Goal: Task Accomplishment & Management: Complete application form

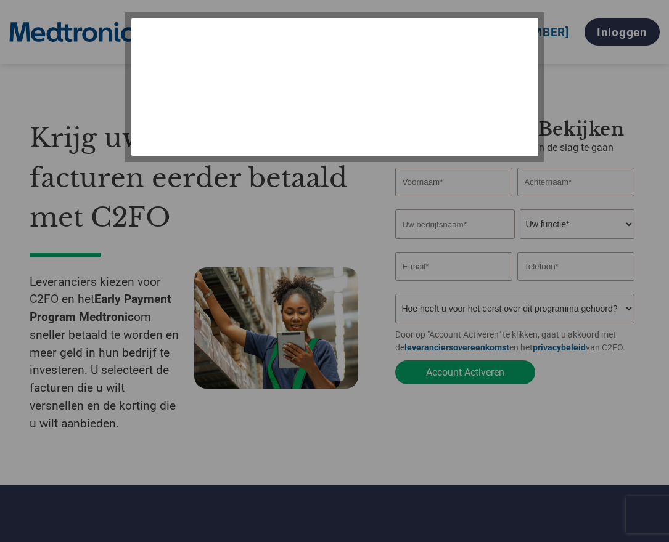
select select "nl"
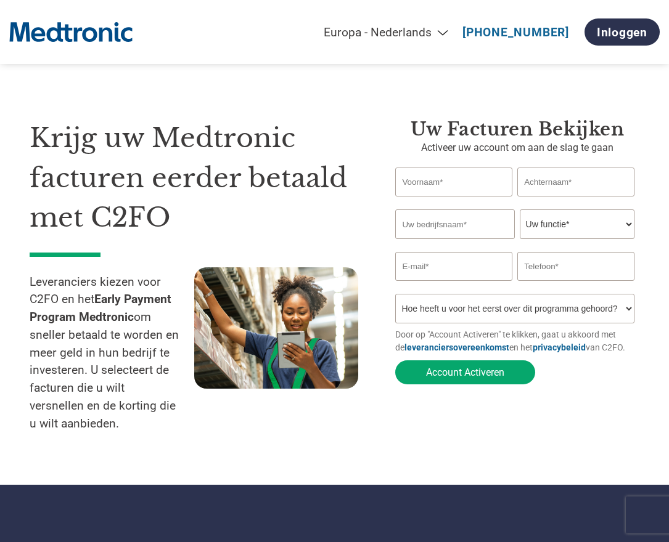
click at [451, 180] on input "text" at bounding box center [453, 182] width 117 height 29
click at [379, 443] on div "Uw facturen bekijken Activeer uw account om aan de slag te gaan Invalid first n…" at bounding box center [508, 281] width 263 height 327
click at [424, 182] on input "text" at bounding box center [453, 182] width 117 height 29
click at [439, 184] on input "text" at bounding box center [453, 182] width 117 height 29
type input "[PERSON_NAME]"
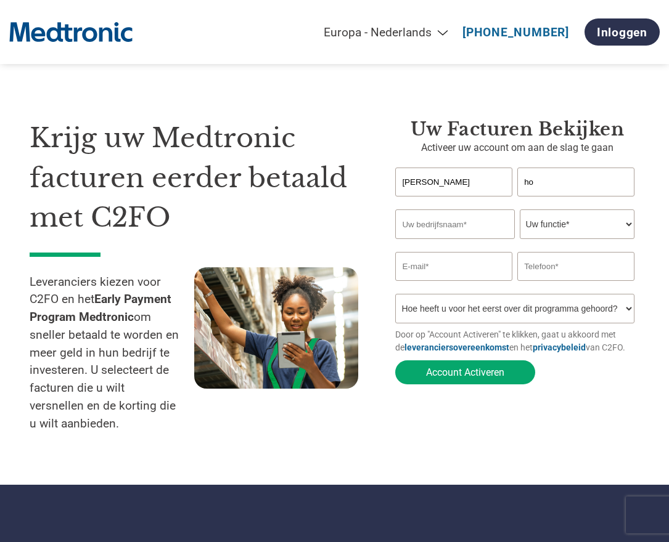
type input "h"
click at [439, 184] on input "[PERSON_NAME]" at bounding box center [453, 182] width 117 height 29
type input "e"
type input "[PERSON_NAME]"
type input "Houbrechts"
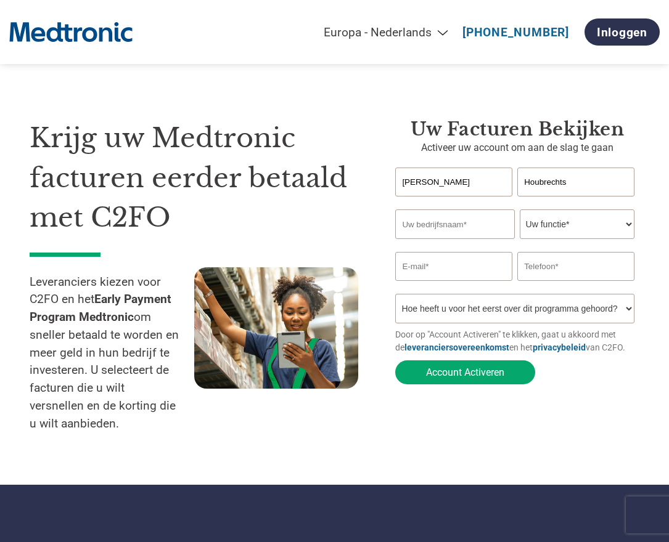
click at [411, 233] on input "text" at bounding box center [454, 225] width 119 height 30
type input "General Lease NV"
click at [557, 218] on select "Uw functie* financieel directeur controleur Krediet manager Financieel directeu…" at bounding box center [577, 225] width 115 height 30
select select "CREDIT_MANAGER"
click at [520, 211] on select "Uw functie* financieel directeur controleur Krediet manager Financieel directeu…" at bounding box center [577, 225] width 115 height 30
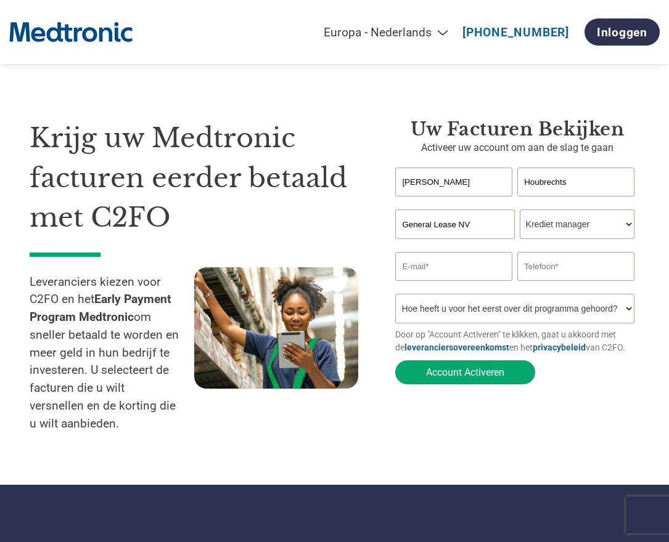
click at [421, 272] on input "email" at bounding box center [453, 266] width 117 height 29
type input "[EMAIL_ADDRESS][DOMAIN_NAME]"
click at [527, 275] on input "text" at bounding box center [575, 266] width 117 height 29
type input "012390940"
click at [627, 309] on select "Hoe heeft u voor het eerst over dit programma gehoord? Een brief ontvangen Per …" at bounding box center [514, 309] width 239 height 30
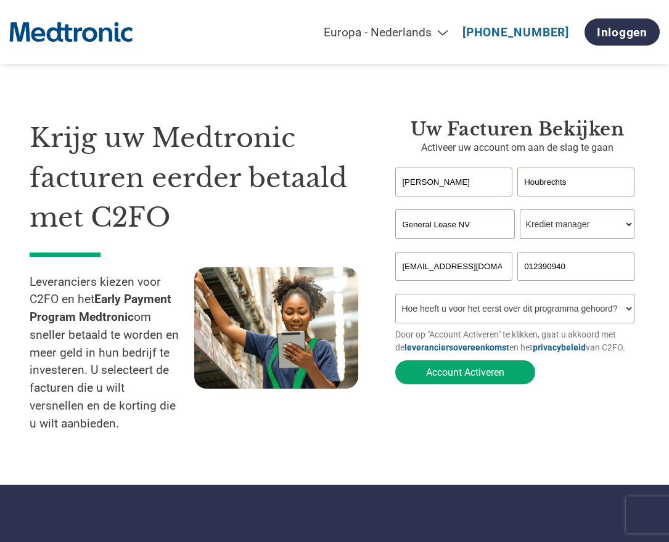
select select "Email"
click at [395, 298] on select "Hoe heeft u voor het eerst over dit programma gehoord? Een brief ontvangen Per …" at bounding box center [514, 309] width 239 height 30
click at [449, 380] on button "Account Activeren" at bounding box center [465, 373] width 140 height 24
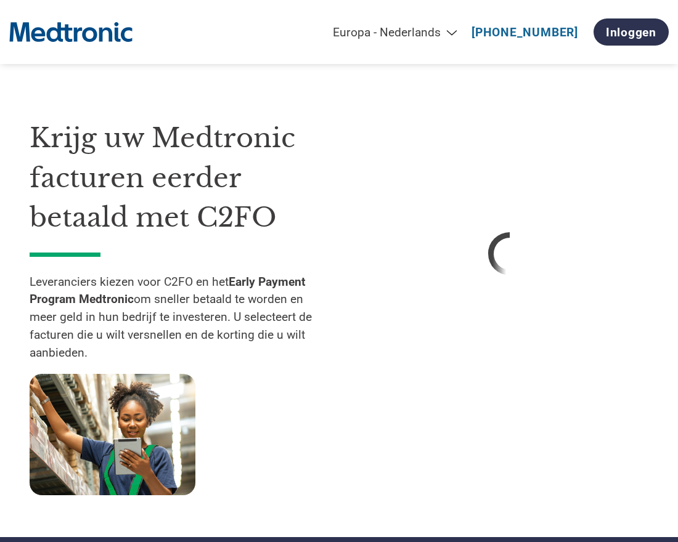
select select "nl"
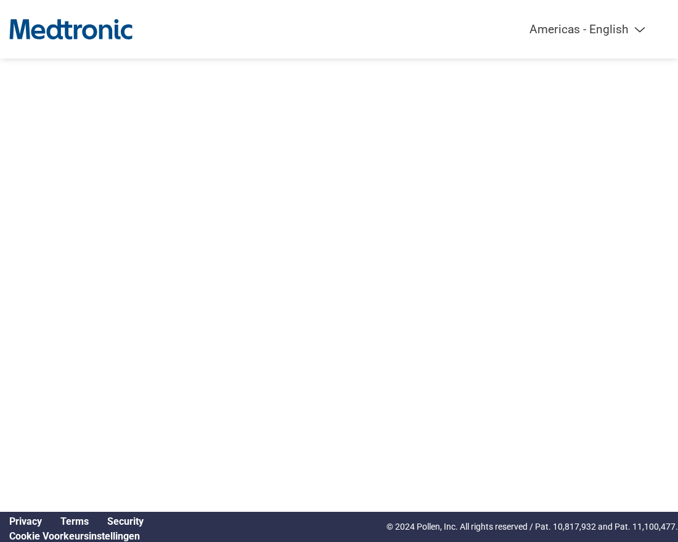
select select "nl"
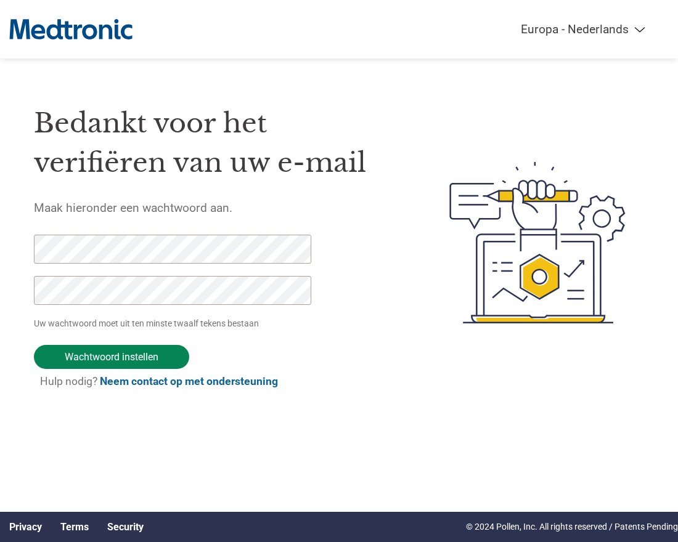
click at [121, 348] on input "Wachtwoord instellen" at bounding box center [111, 357] width 155 height 24
